Goal: Task Accomplishment & Management: Complete application form

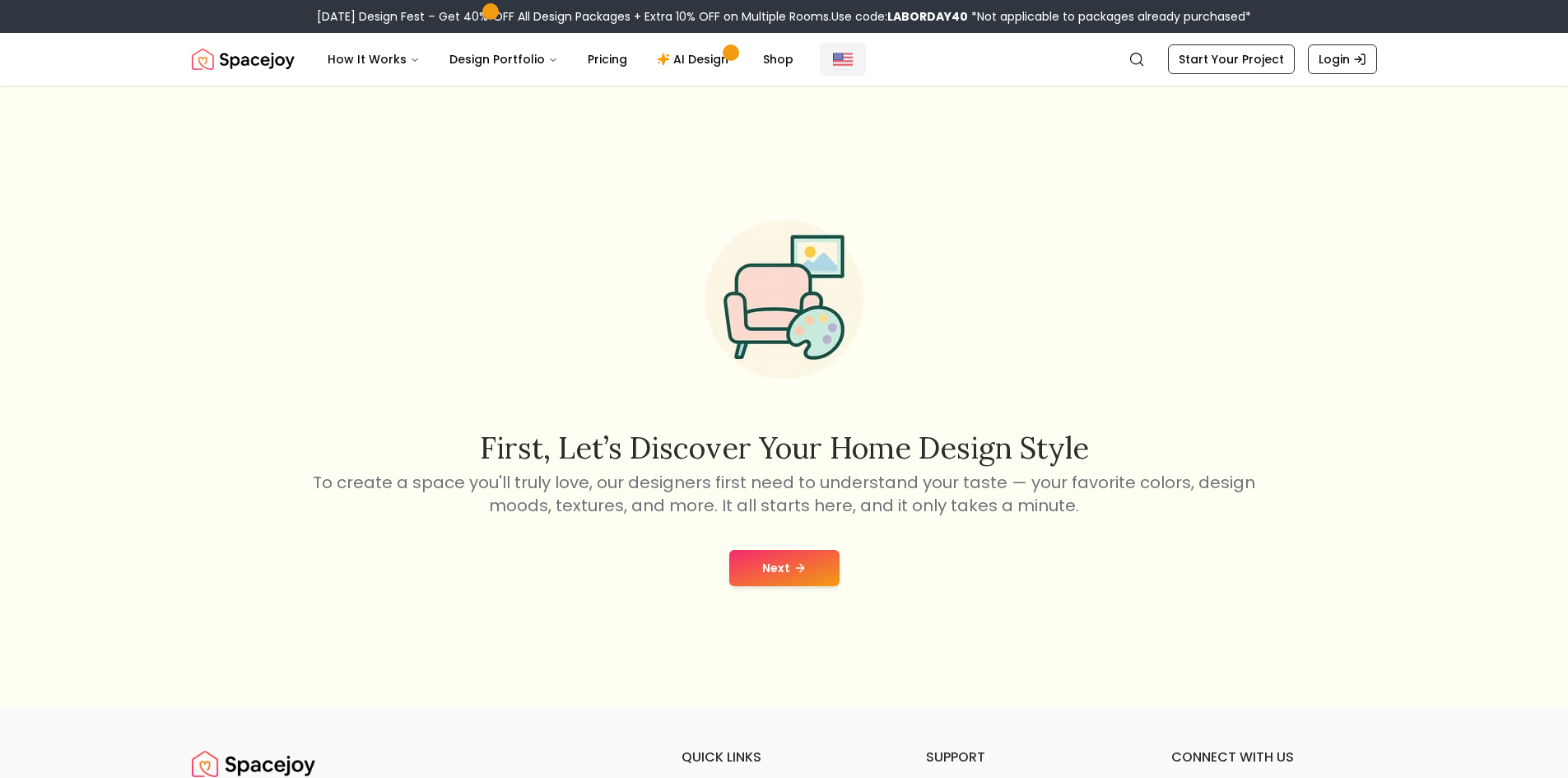
click at [833, 57] on img "Global" at bounding box center [842, 58] width 19 height 19
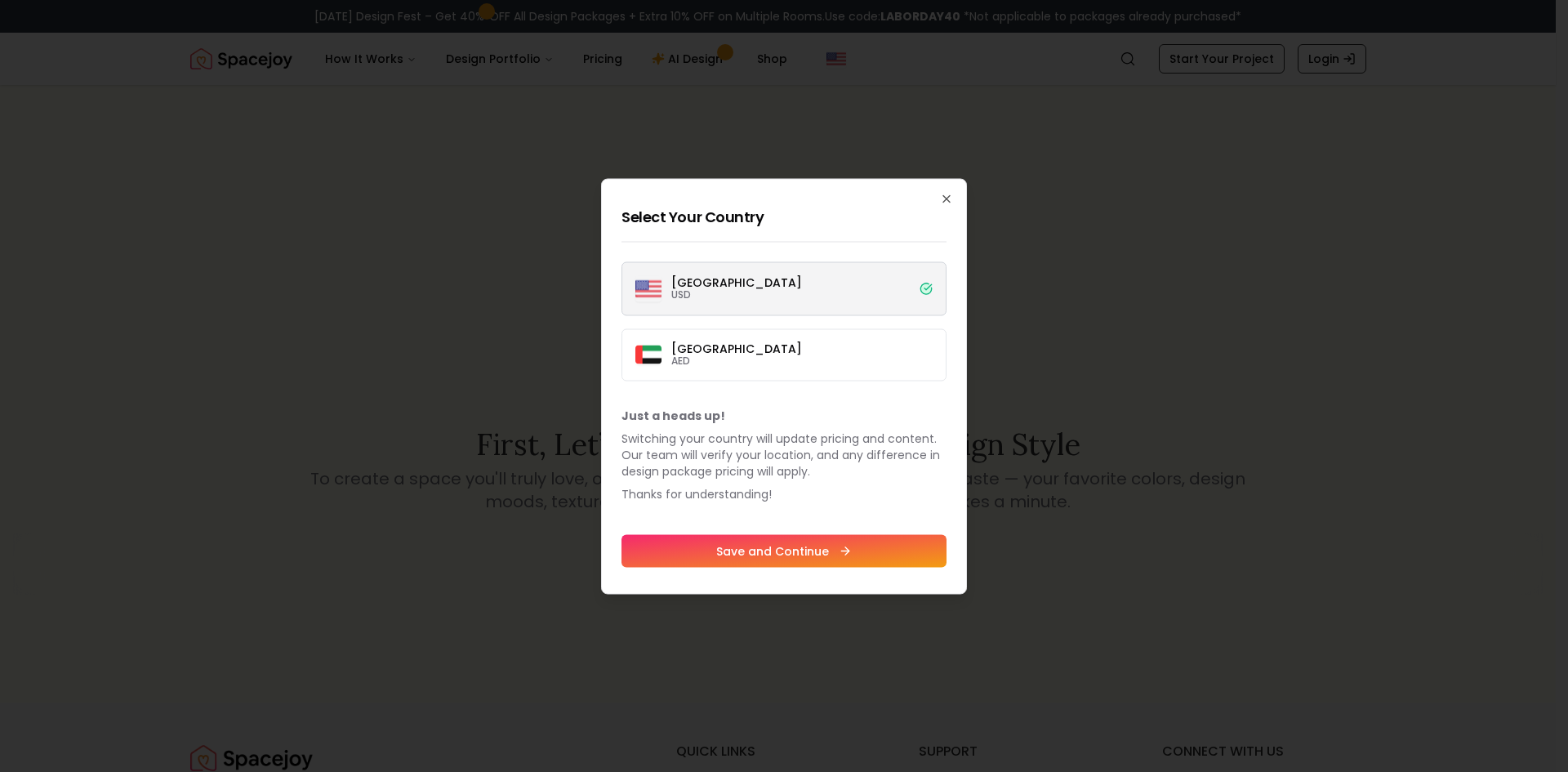
click at [794, 357] on label "Dubai AED" at bounding box center [784, 354] width 325 height 52
click at [0, 0] on button "Dubai AED" at bounding box center [0, 0] width 0 height 0
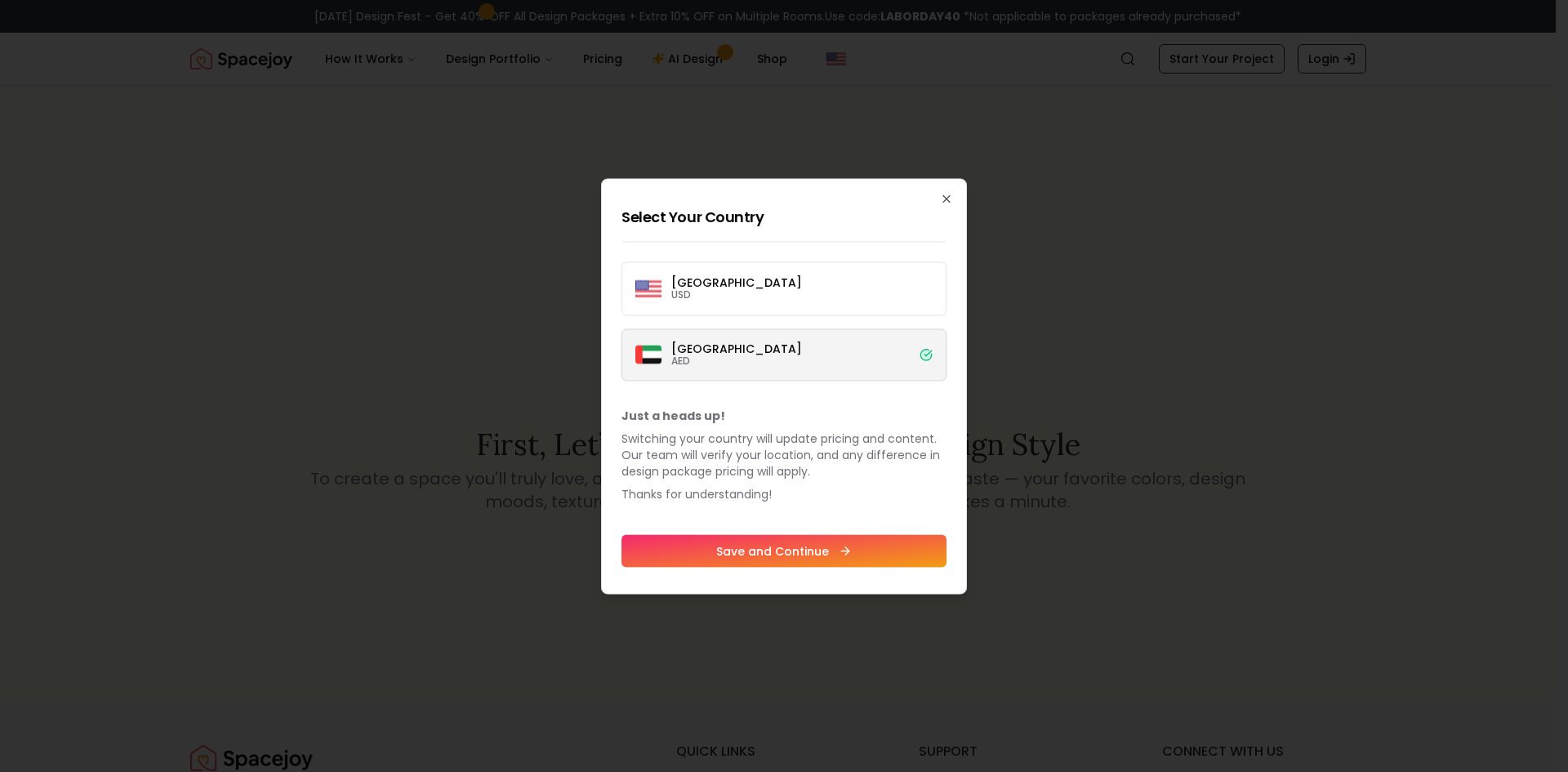
click at [746, 562] on button "Save and Continue" at bounding box center [784, 551] width 325 height 33
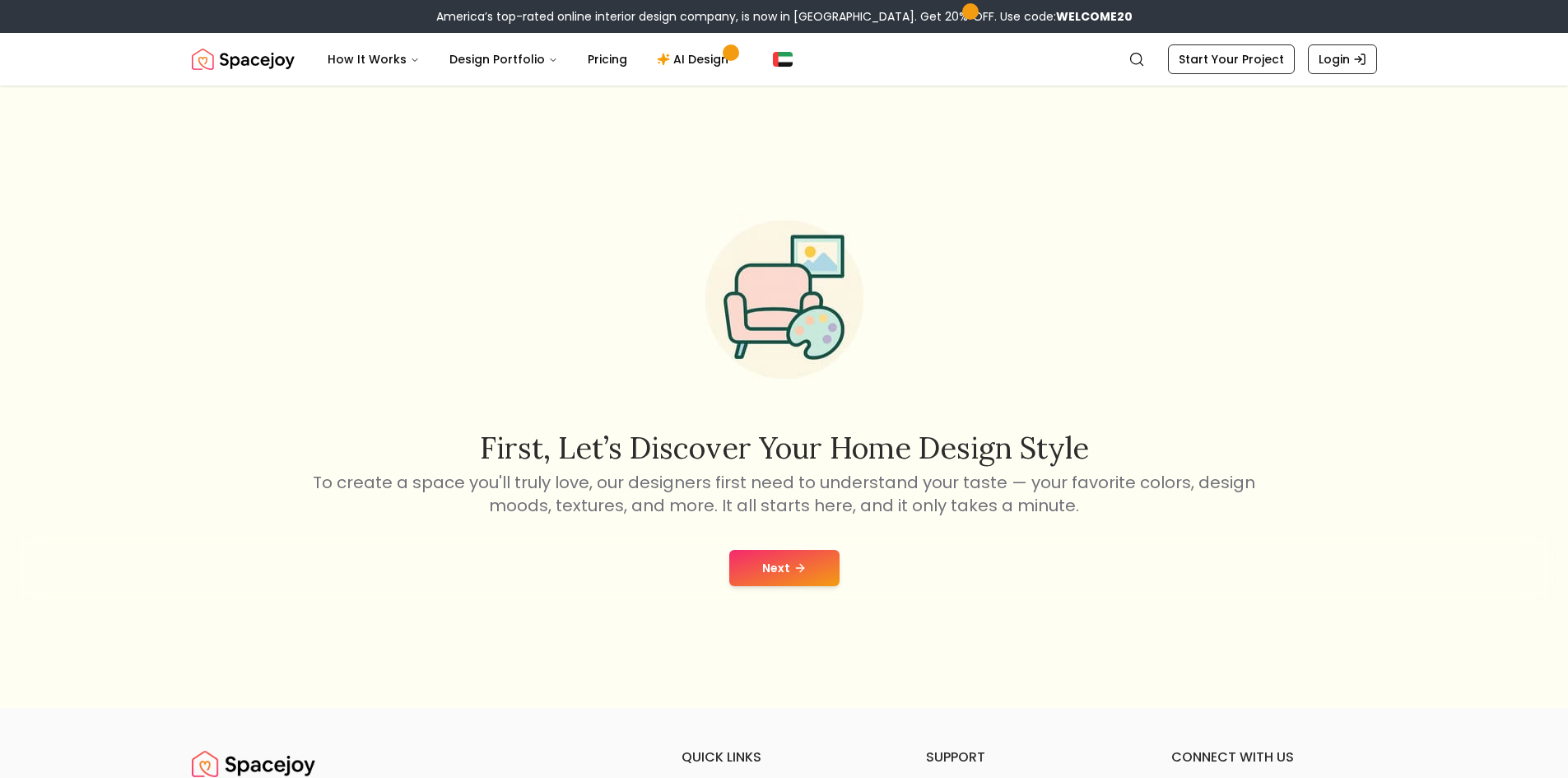
click at [773, 570] on button "Next" at bounding box center [784, 567] width 110 height 36
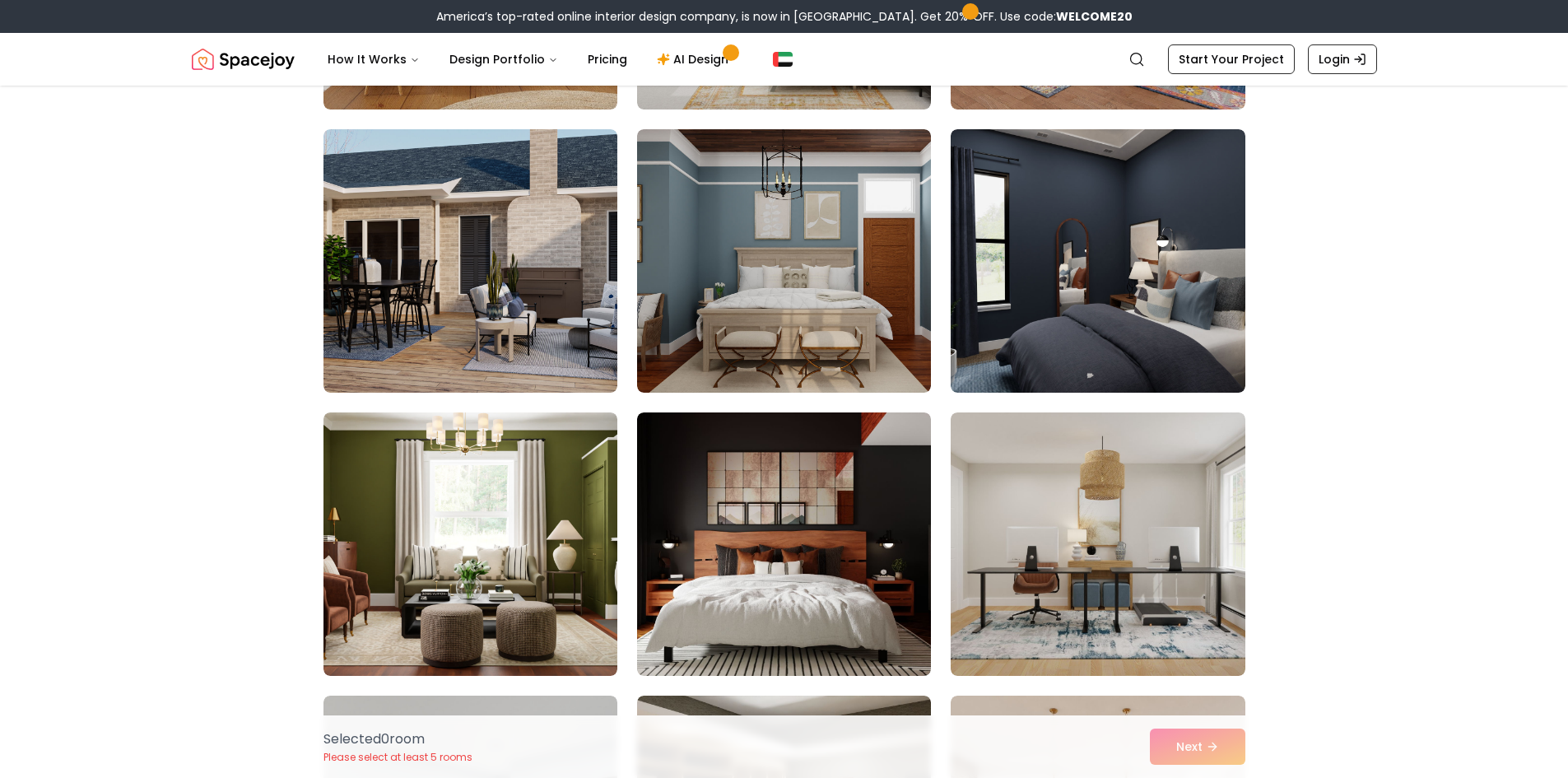
scroll to position [3785, 0]
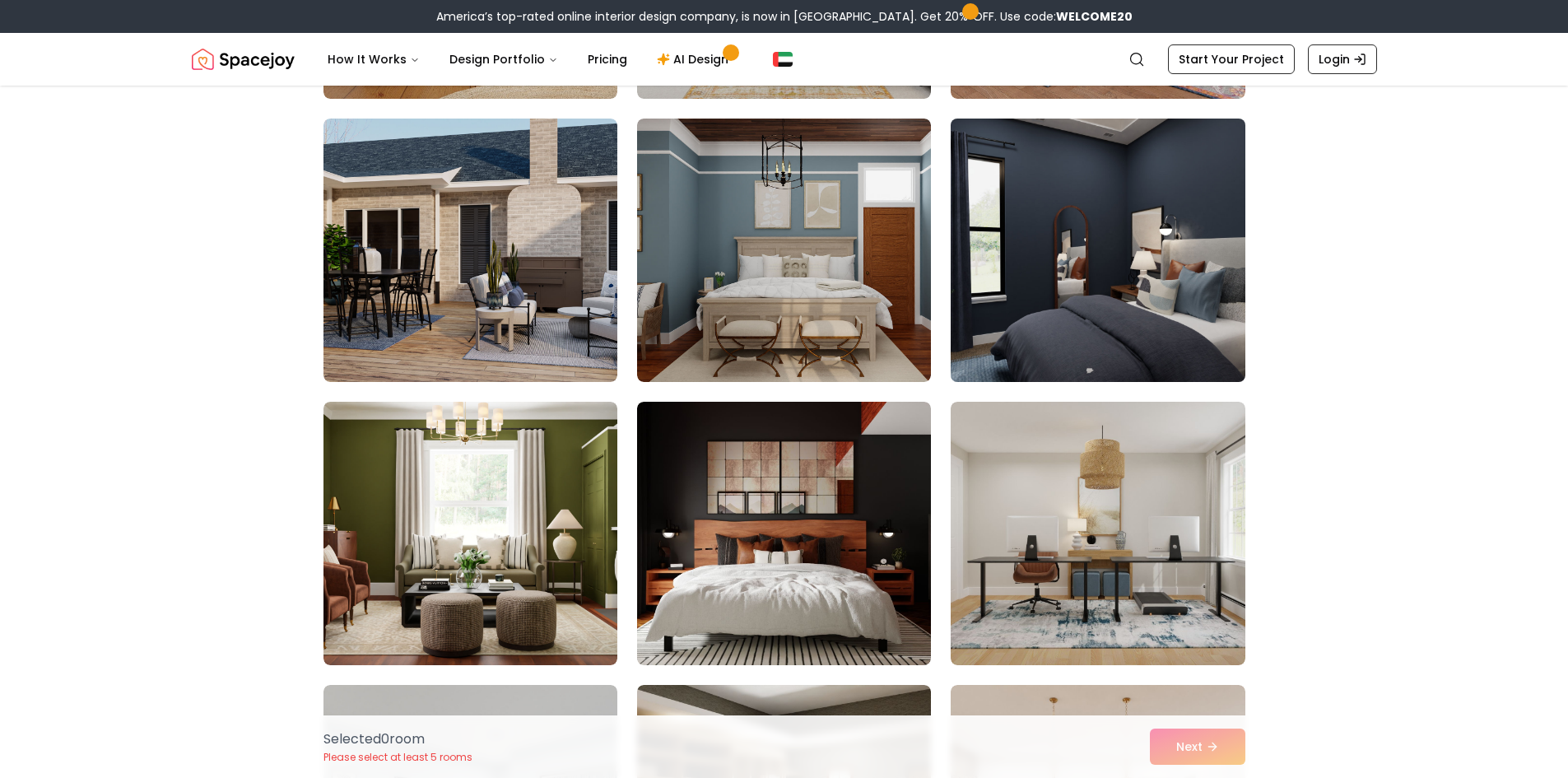
click at [1082, 303] on img at bounding box center [1098, 250] width 309 height 277
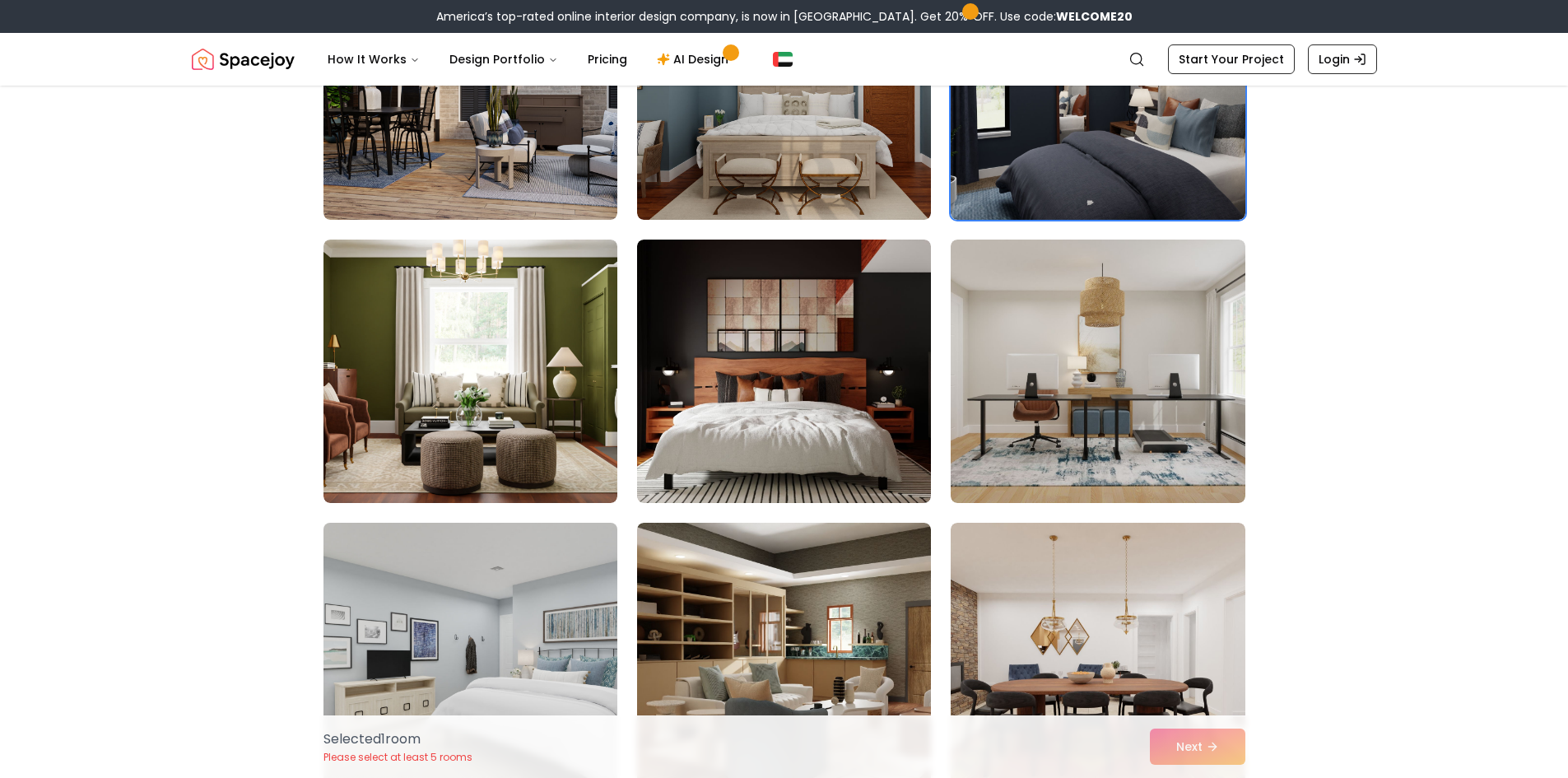
scroll to position [3949, 0]
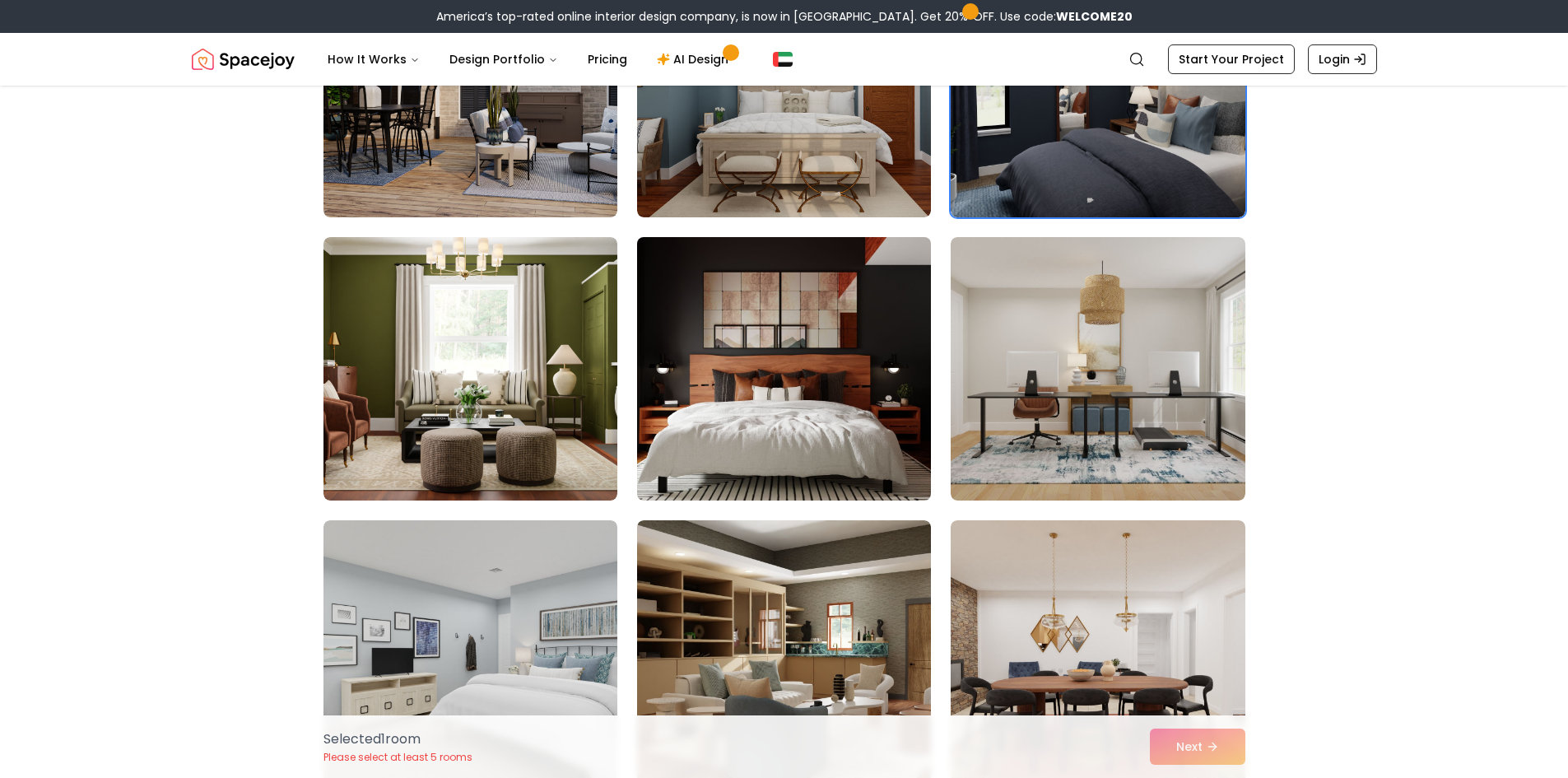
click at [793, 397] on img at bounding box center [784, 368] width 309 height 277
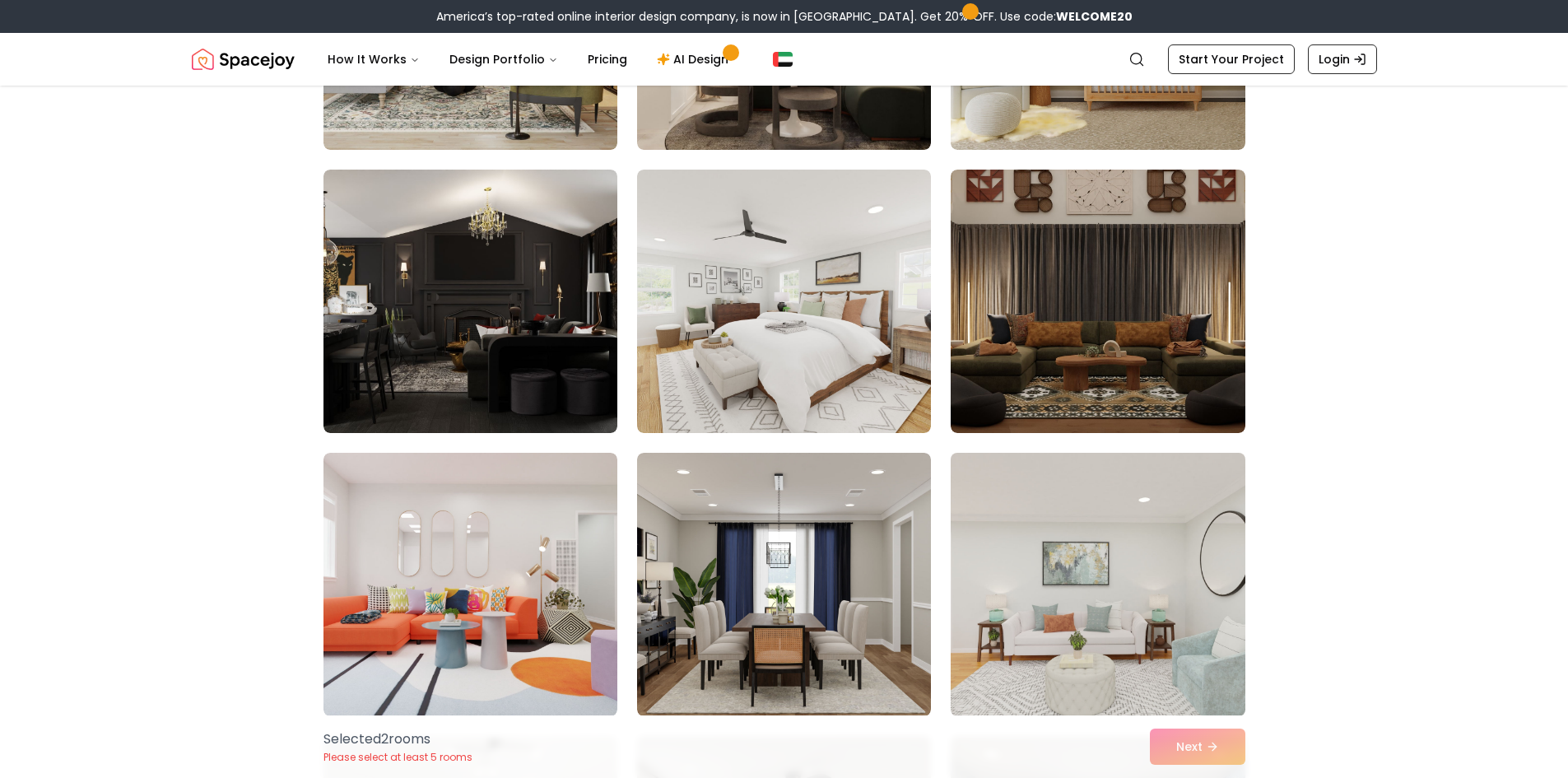
scroll to position [659, 0]
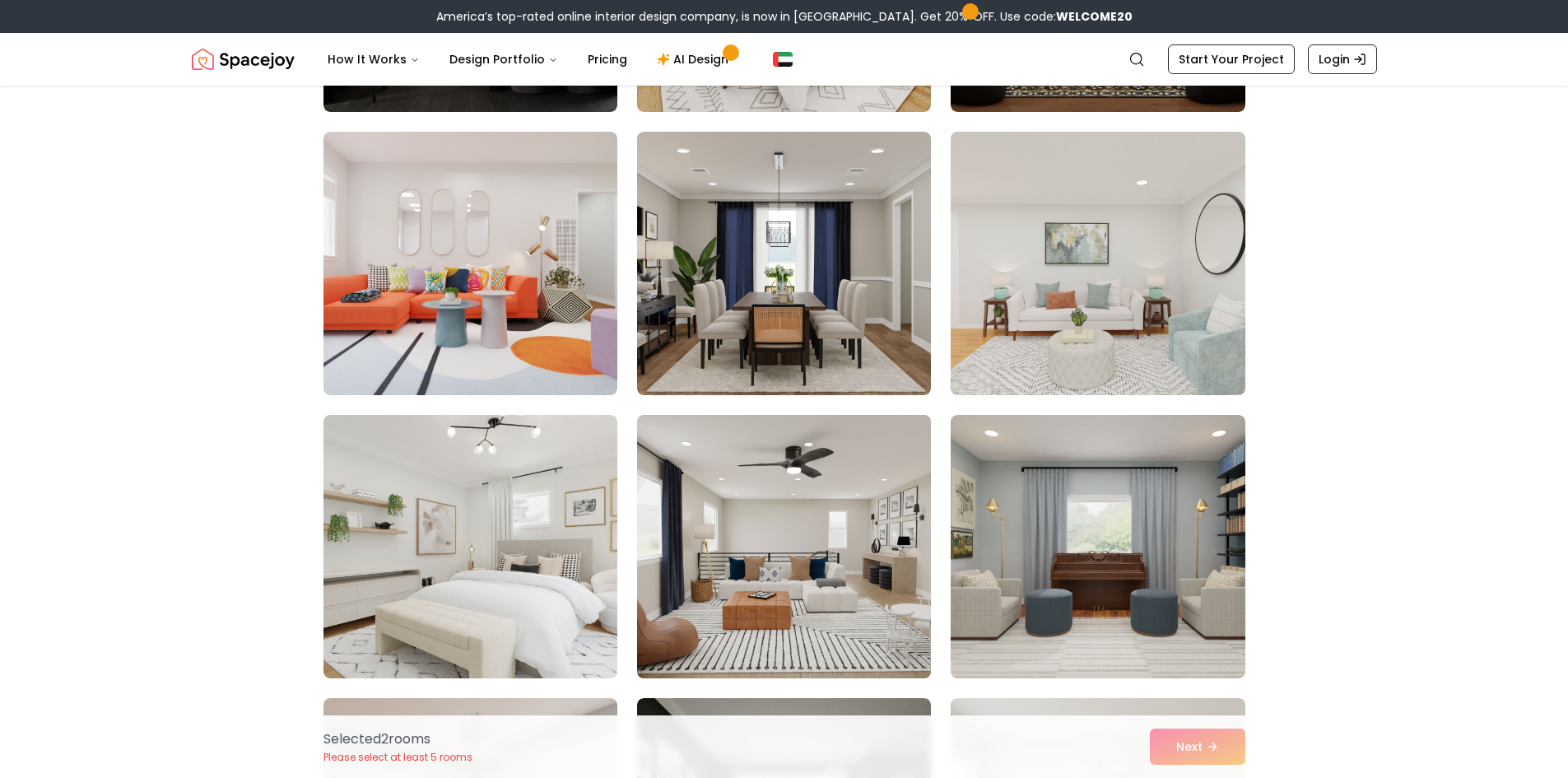
click at [834, 532] on img at bounding box center [784, 546] width 309 height 277
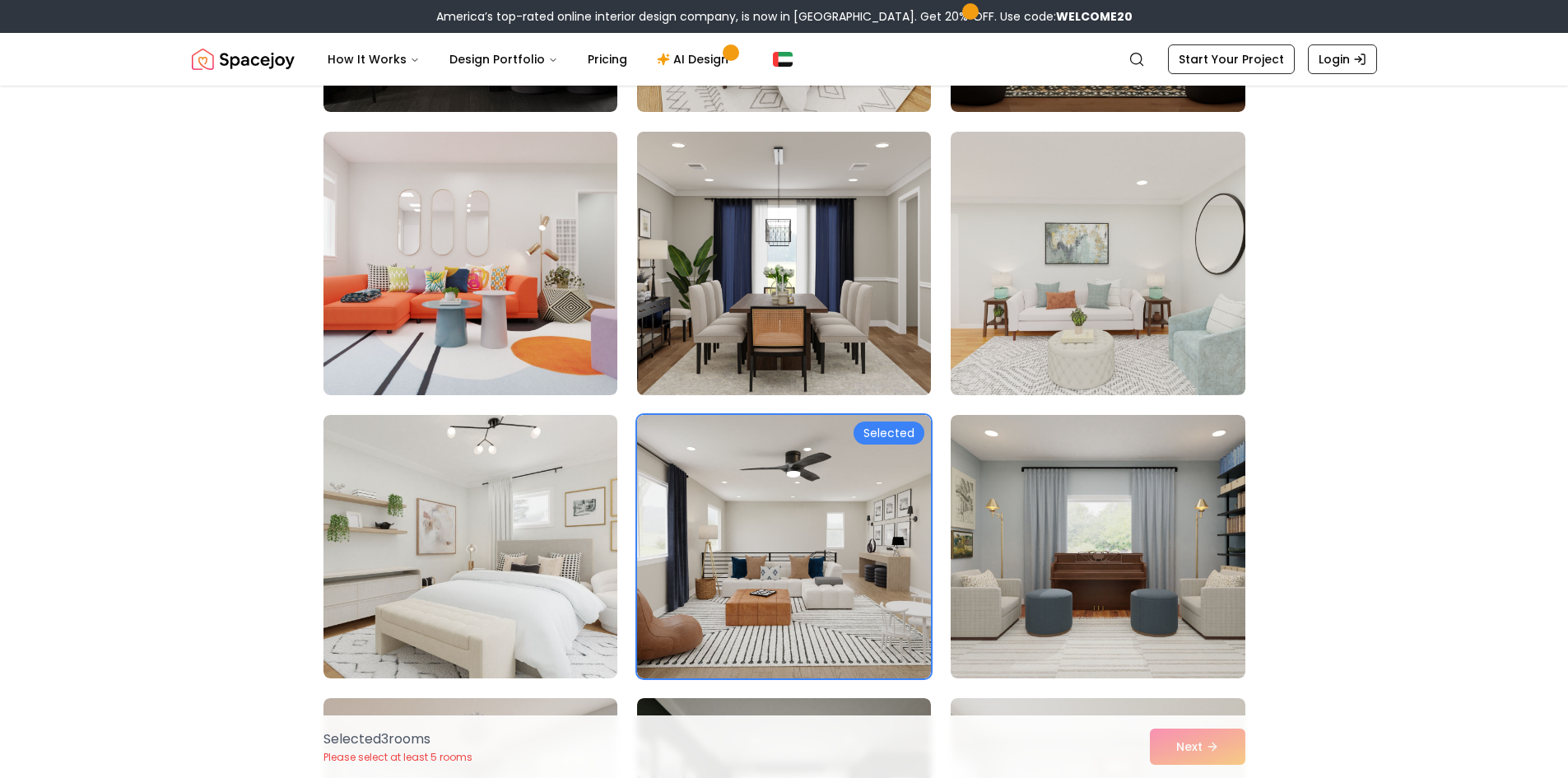
click at [827, 279] on img at bounding box center [784, 263] width 309 height 277
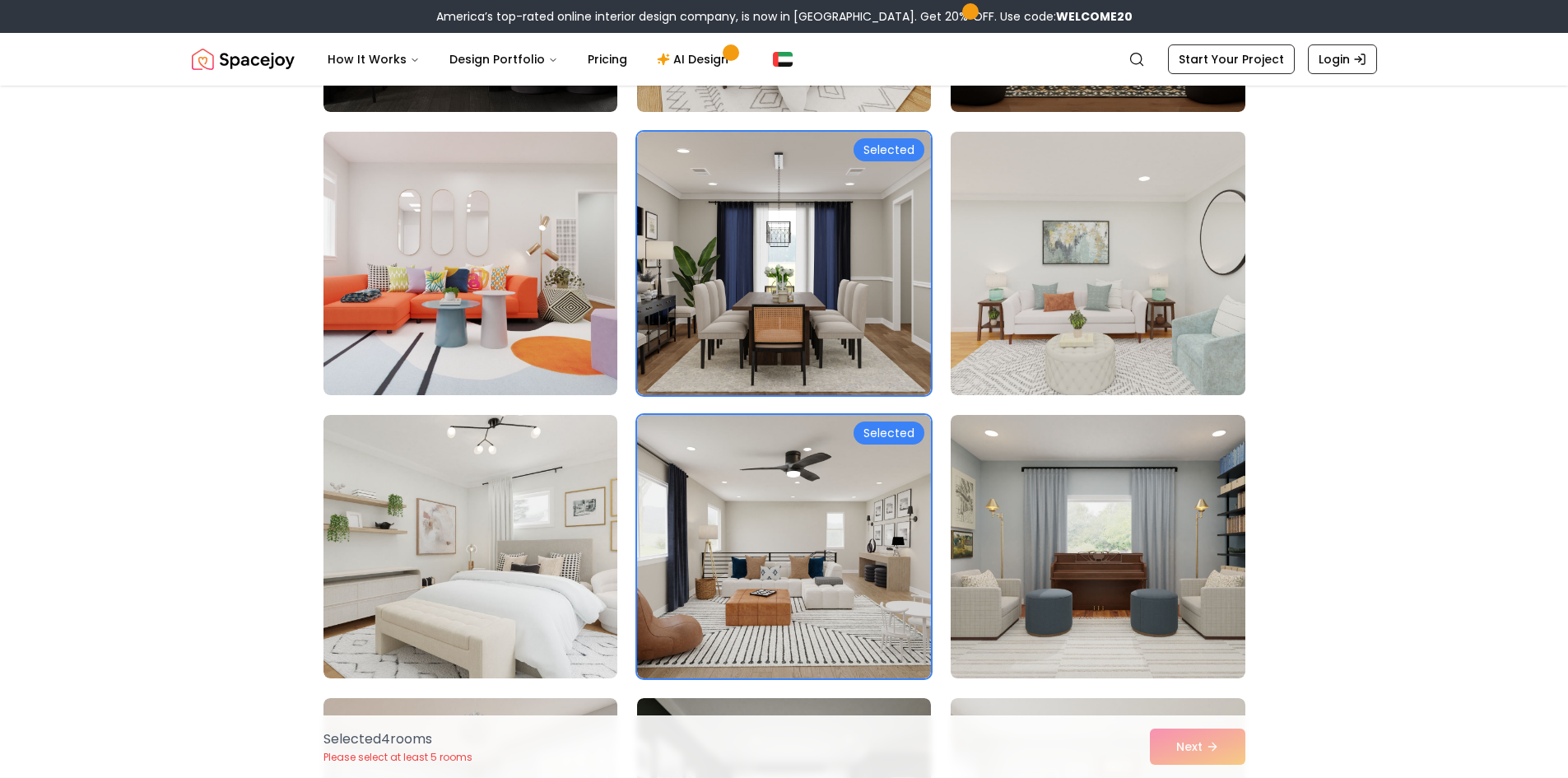
click at [1126, 324] on img at bounding box center [1098, 263] width 309 height 277
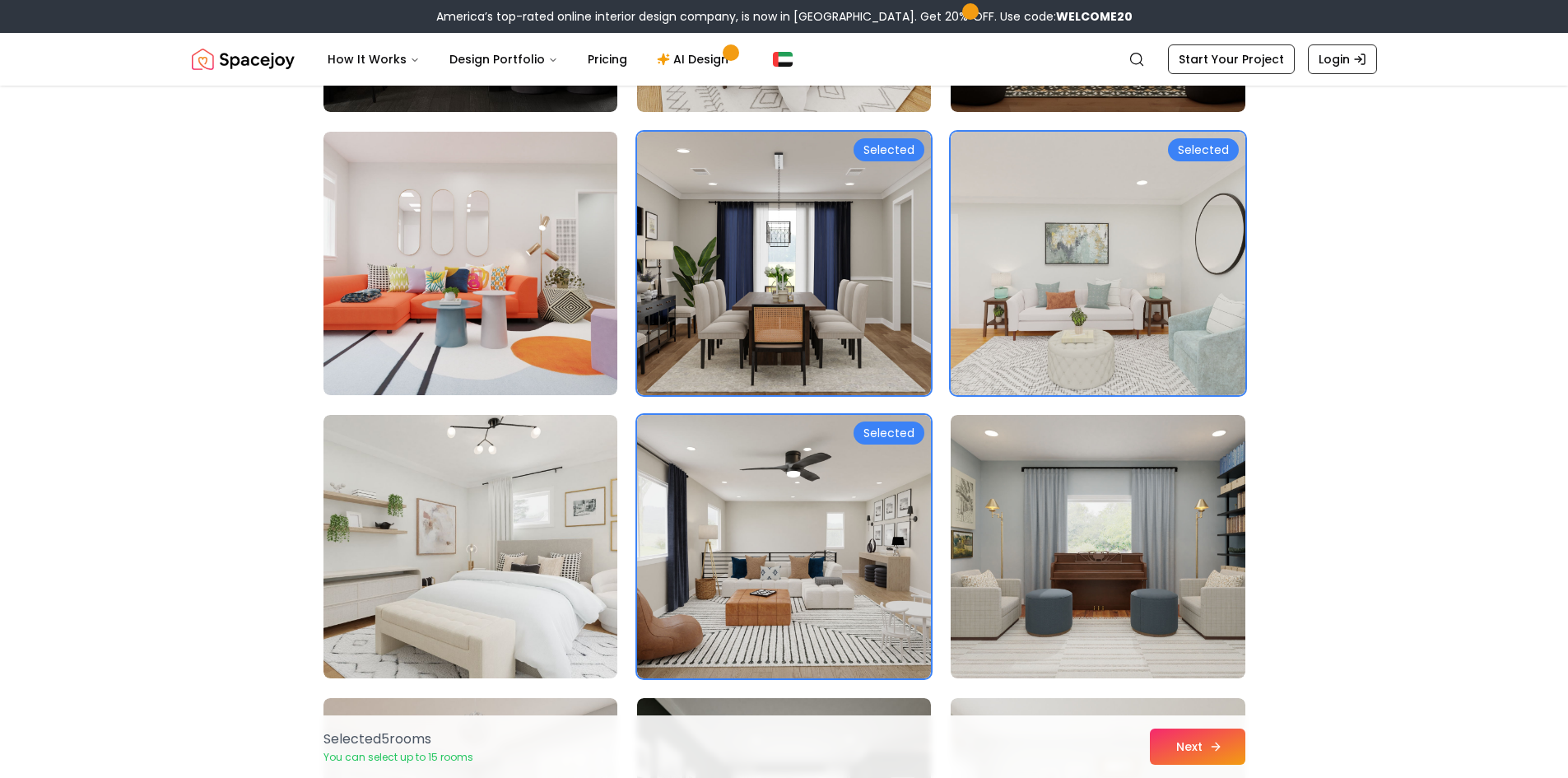
click at [1188, 736] on button "Next" at bounding box center [1198, 746] width 95 height 36
